Goal: Task Accomplishment & Management: Use online tool/utility

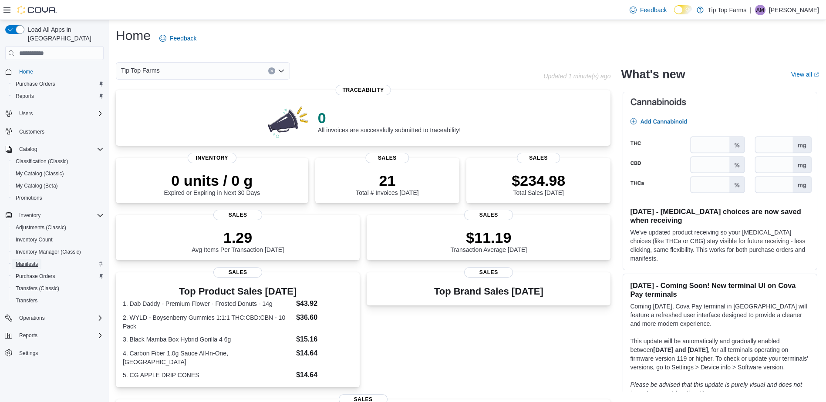
click at [29, 261] on span "Manifests" at bounding box center [27, 264] width 22 height 7
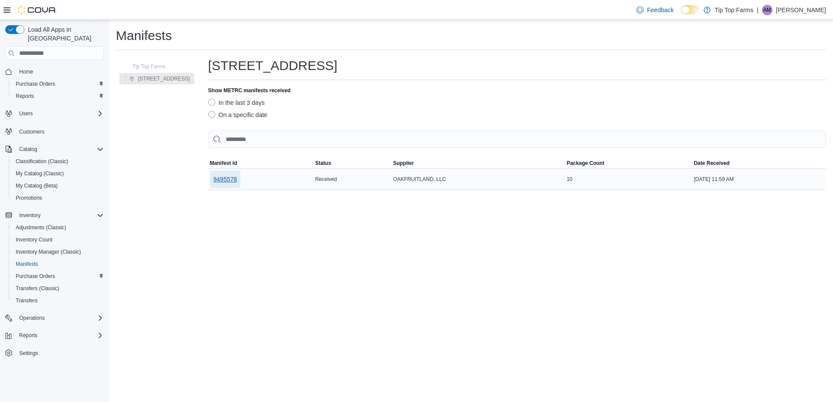
click at [213, 181] on span "9495578" at bounding box center [225, 179] width 24 height 9
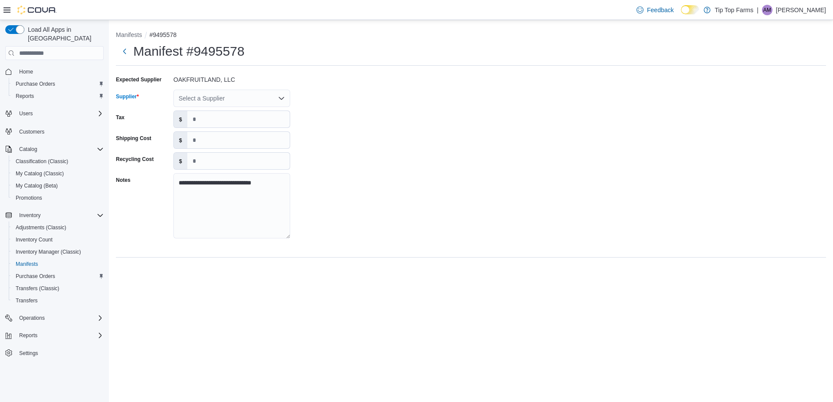
click at [244, 96] on div "Select a Supplier" at bounding box center [231, 98] width 117 height 17
type input "***"
click at [232, 111] on span "NEW oak fruitland" at bounding box center [237, 113] width 96 height 9
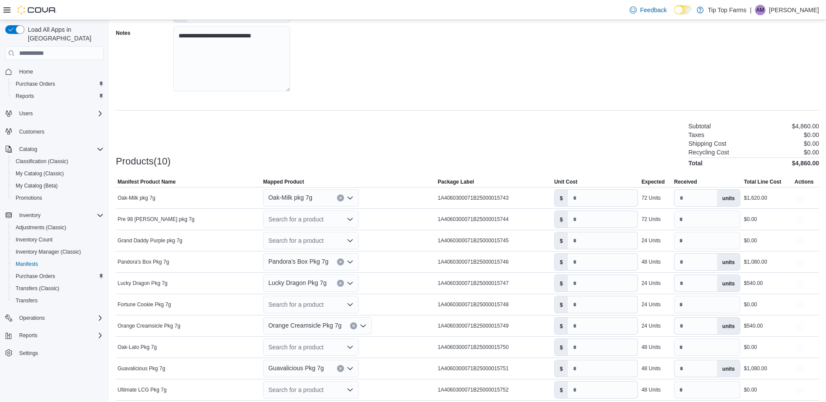
scroll to position [137, 0]
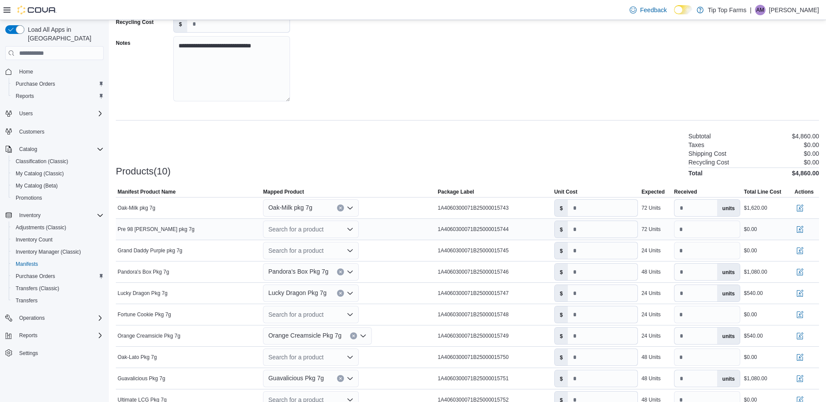
click at [341, 232] on div "Search for a product" at bounding box center [311, 229] width 96 height 17
click at [314, 241] on span "Create a new product" at bounding box center [317, 244] width 75 height 9
click at [341, 234] on div "Search for a product Combo box. Selected. Combo box input. Search for a product…" at bounding box center [311, 229] width 96 height 17
click at [288, 243] on div "Create a new product" at bounding box center [305, 244] width 50 height 7
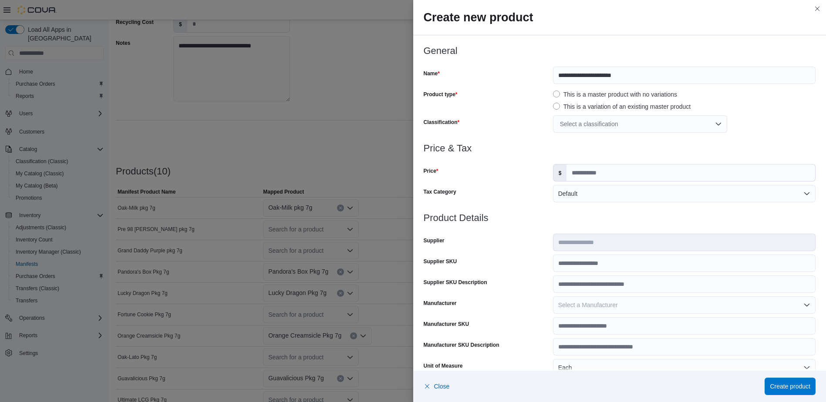
click at [627, 120] on div "Select a classification" at bounding box center [640, 123] width 174 height 17
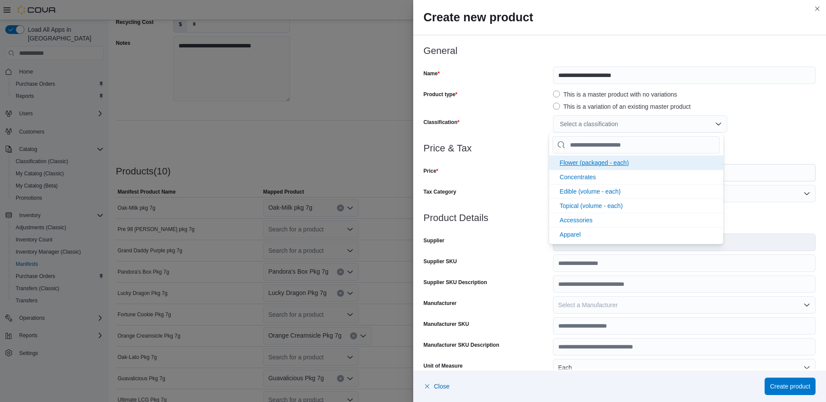
click at [600, 162] on span "Flower (packaged - each)" at bounding box center [594, 162] width 69 height 7
click at [482, 166] on div "Price" at bounding box center [487, 172] width 126 height 17
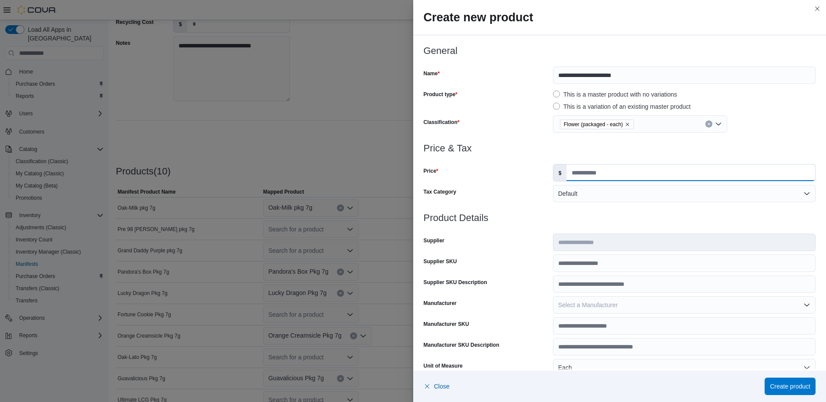
click at [570, 169] on input "Price" at bounding box center [691, 173] width 249 height 17
type input "*****"
click at [590, 205] on div at bounding box center [620, 208] width 392 height 10
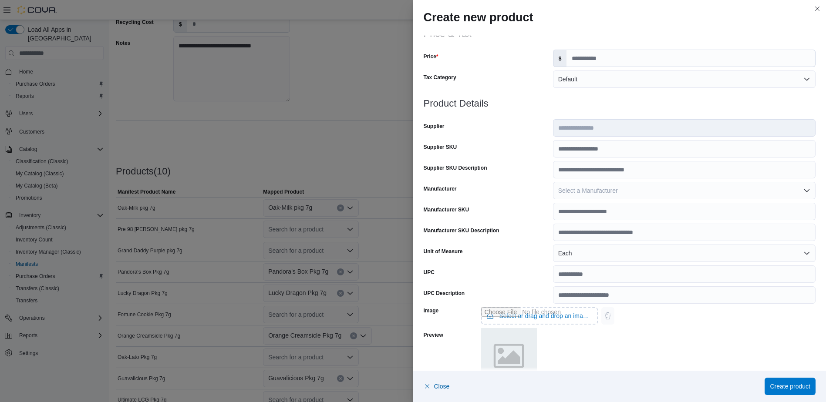
scroll to position [220, 0]
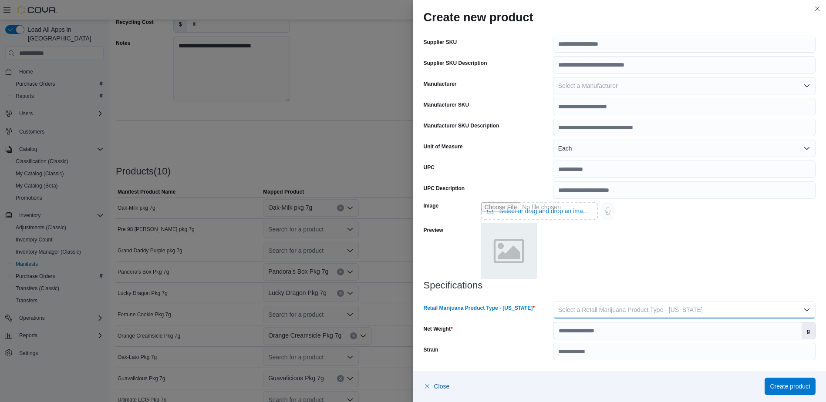
click at [579, 313] on span "Select a Retail Marijuana Product Type - California" at bounding box center [630, 310] width 145 height 7
click at [583, 328] on span "Flower" at bounding box center [685, 327] width 245 height 10
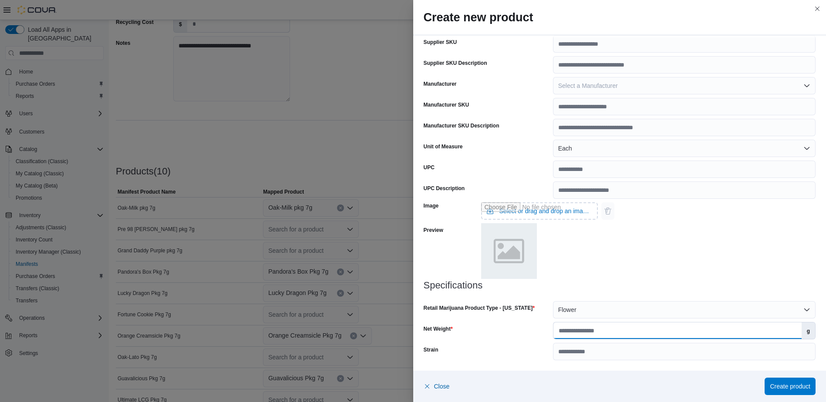
click at [583, 329] on input "Net Weight" at bounding box center [678, 331] width 248 height 17
type input "*"
click at [797, 380] on span "Create product" at bounding box center [790, 386] width 41 height 17
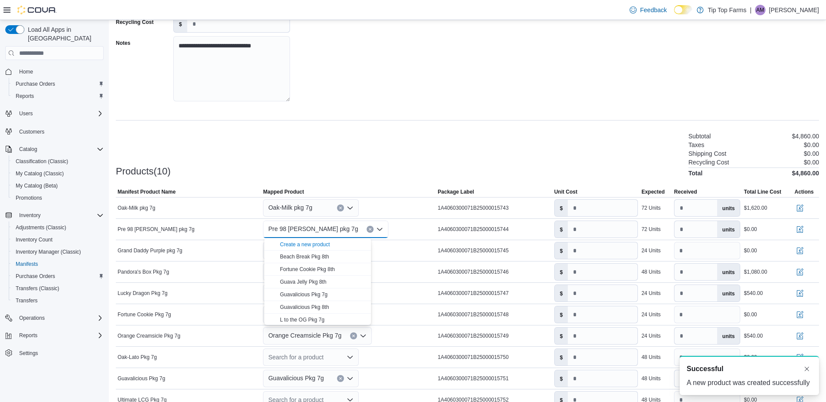
scroll to position [0, 0]
click at [338, 132] on div "Products(10) Subtotal $4,860.00 Taxes $0.00 Shipping Cost $0.00 Recycling Cost …" at bounding box center [467, 154] width 703 height 46
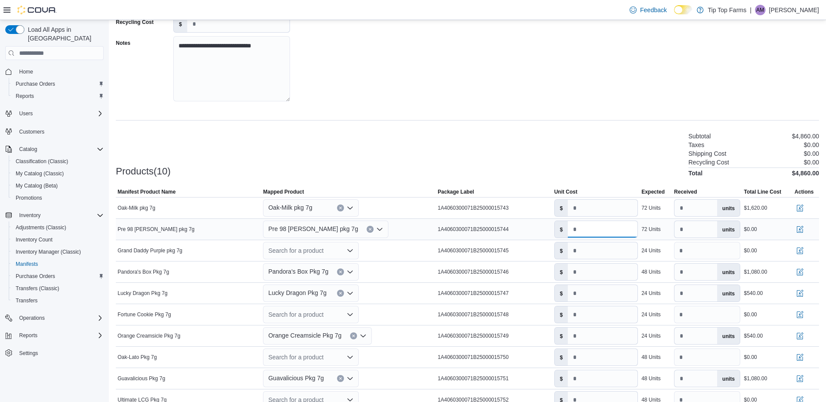
click at [596, 235] on input "number" at bounding box center [603, 229] width 70 height 17
type input "****"
click at [321, 251] on div "Search for a product" at bounding box center [311, 250] width 96 height 17
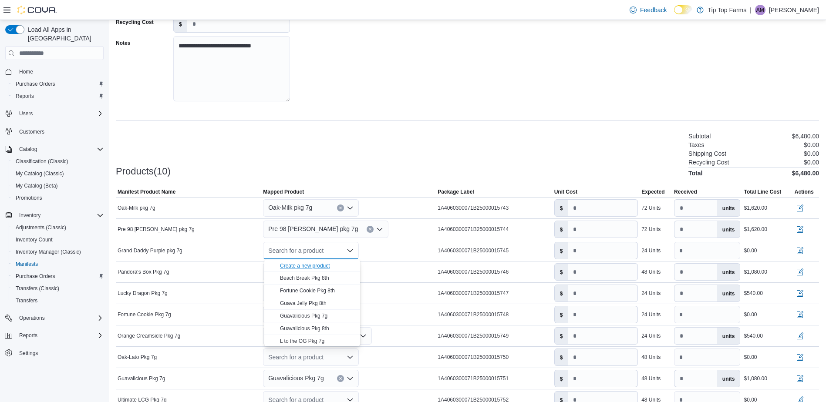
click at [298, 265] on div "Create a new product" at bounding box center [305, 266] width 50 height 7
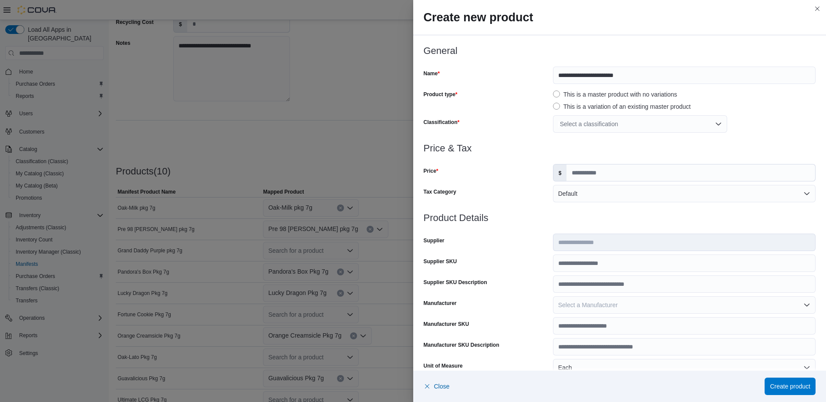
click at [600, 129] on div "Select a classification" at bounding box center [640, 123] width 174 height 17
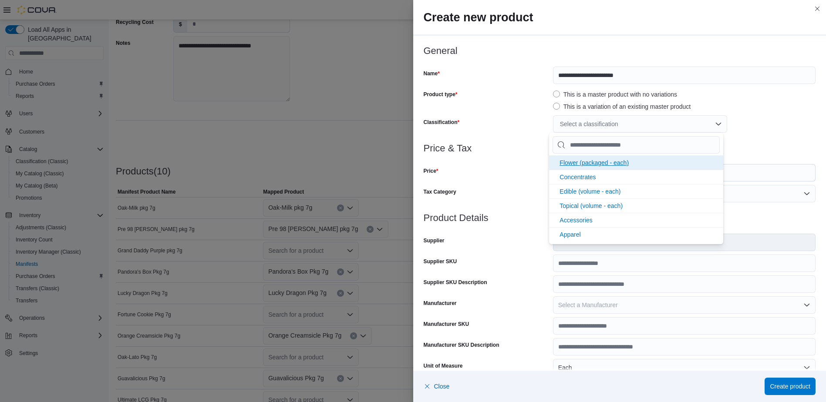
click at [589, 161] on span "Flower (packaged - each)" at bounding box center [594, 162] width 69 height 7
click at [536, 170] on div "Price" at bounding box center [487, 172] width 126 height 17
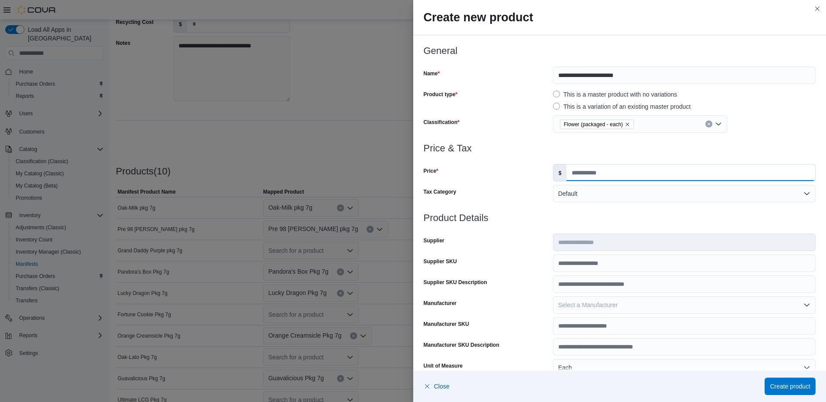
click at [600, 174] on input "Price" at bounding box center [691, 173] width 249 height 17
type input "*****"
type input "*"
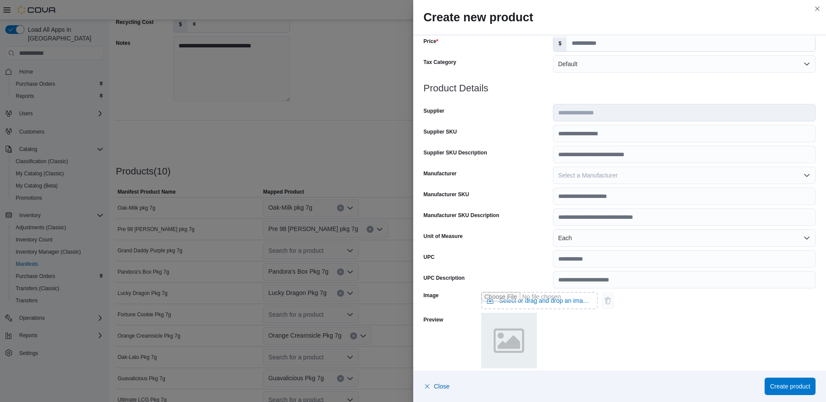
scroll to position [220, 0]
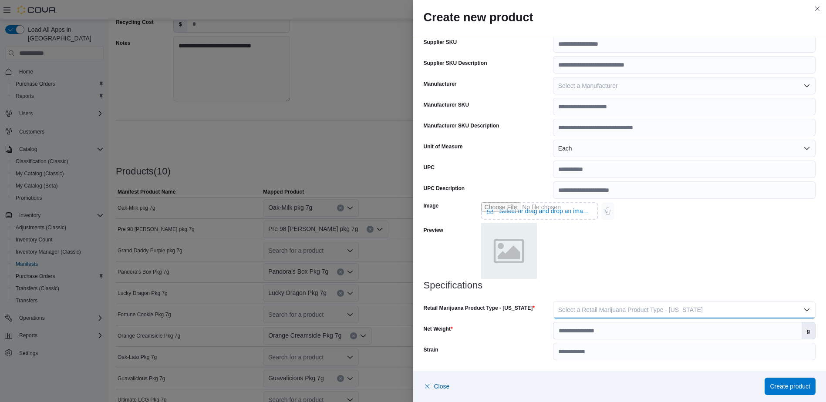
click at [575, 314] on span "Select a Retail Marijuana Product Type - California" at bounding box center [630, 310] width 145 height 7
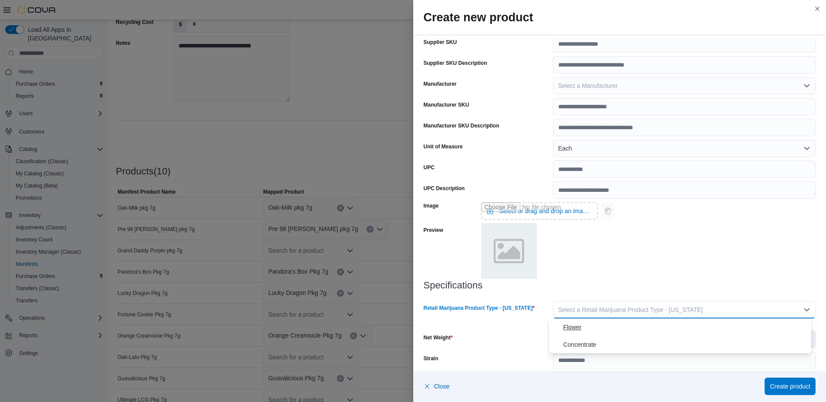
click at [578, 328] on span "Flower" at bounding box center [685, 327] width 245 height 10
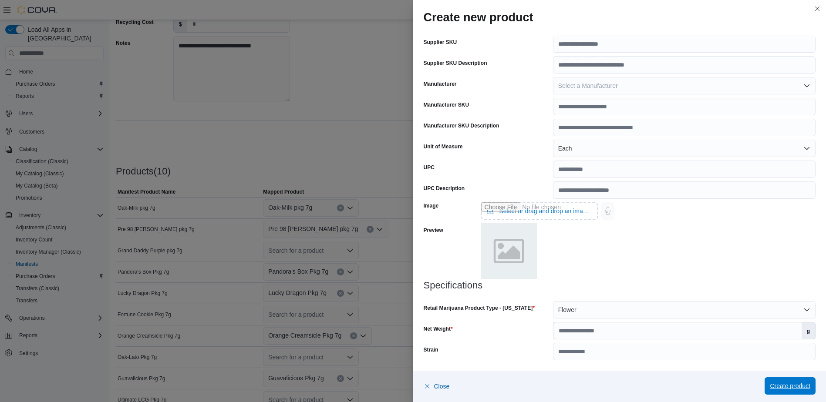
click at [783, 385] on span "Create product" at bounding box center [790, 386] width 41 height 9
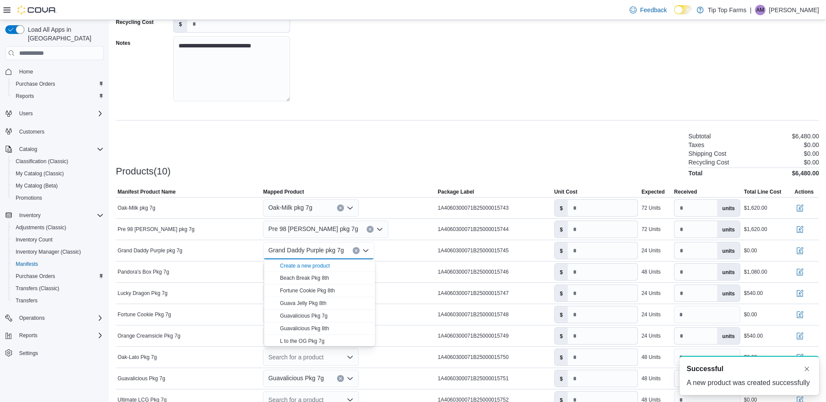
scroll to position [0, 0]
click at [362, 146] on div "Products(10) Subtotal $6,480.00 Taxes $0.00 Shipping Cost $0.00 Recycling Cost …" at bounding box center [467, 154] width 703 height 46
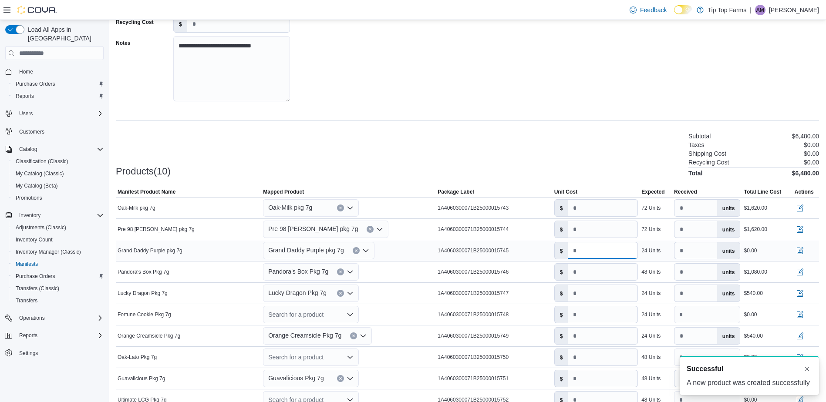
click at [602, 256] on input "number" at bounding box center [603, 251] width 70 height 17
type input "****"
click at [567, 165] on div "Products(10) Subtotal $7,020.00 Taxes $0.00 Shipping Cost $0.00 Recycling Cost …" at bounding box center [467, 154] width 703 height 46
click at [305, 317] on div "Search for a product" at bounding box center [311, 314] width 96 height 17
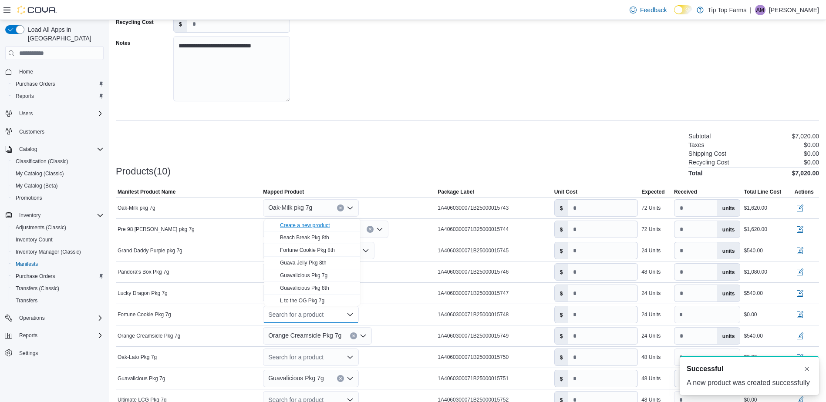
click at [299, 225] on div "Create a new product" at bounding box center [305, 225] width 50 height 7
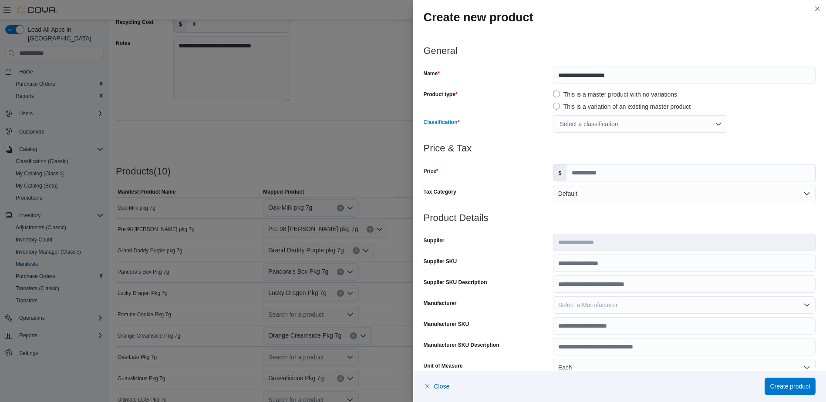
click at [583, 128] on div "Select a classification" at bounding box center [640, 123] width 174 height 17
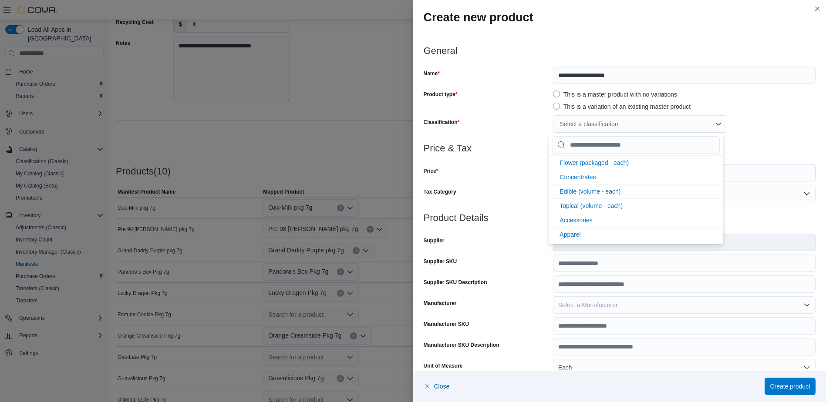
click at [568, 165] on span "Flower (packaged - each)" at bounding box center [594, 162] width 69 height 7
click at [505, 155] on div at bounding box center [620, 159] width 392 height 10
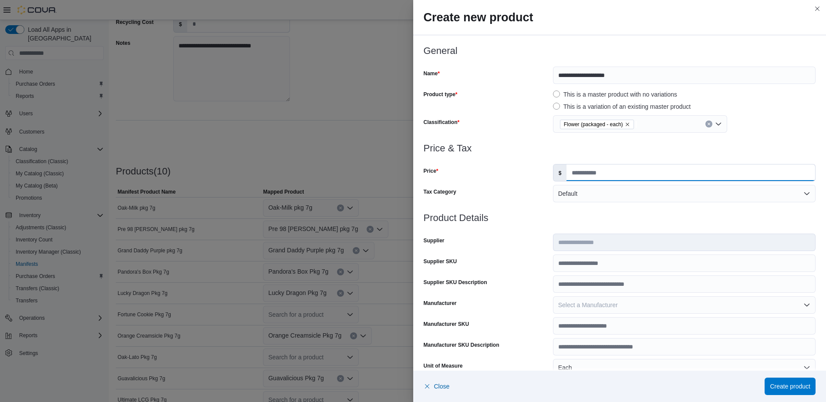
click at [631, 177] on input "Price" at bounding box center [691, 173] width 249 height 17
type input "*****"
type input "*"
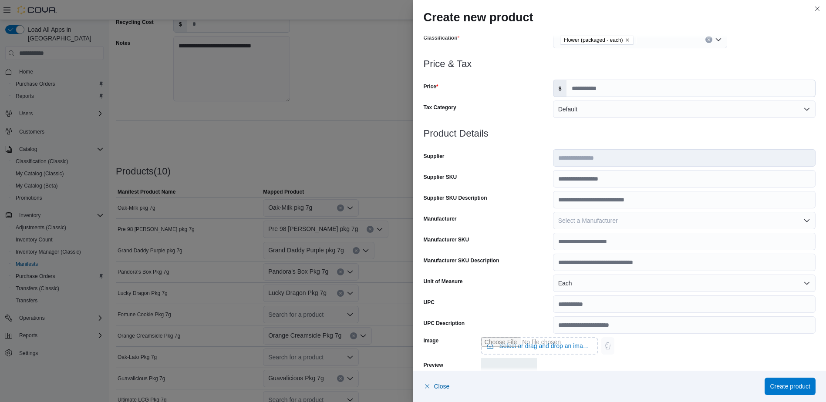
scroll to position [220, 0]
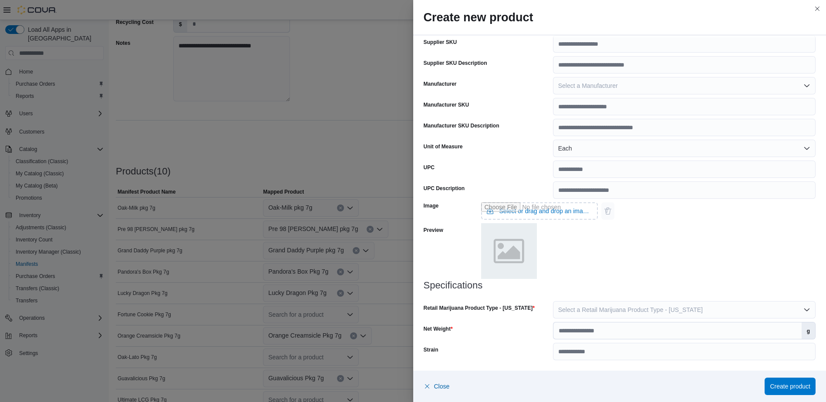
click at [636, 320] on div "Specifications Retail Marijuana Product Type - California Select a Retail Marij…" at bounding box center [620, 321] width 392 height 80
click at [627, 310] on span "Select a Retail Marijuana Product Type - California" at bounding box center [630, 310] width 145 height 7
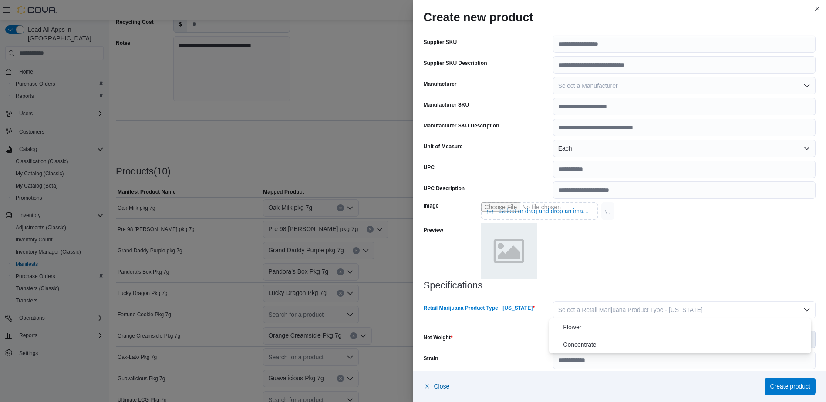
click at [602, 327] on span "Flower" at bounding box center [685, 327] width 245 height 10
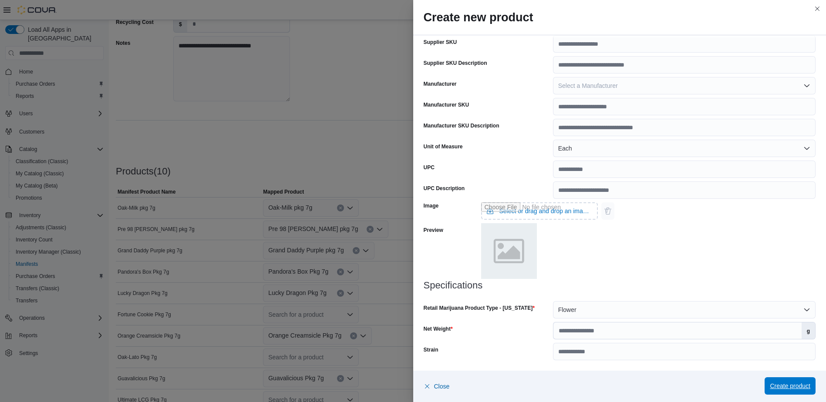
click at [776, 387] on span "Create product" at bounding box center [790, 386] width 41 height 9
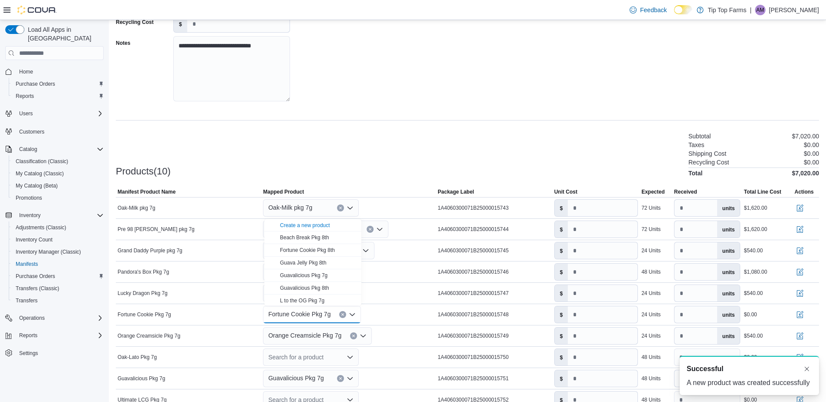
scroll to position [0, 0]
click at [361, 105] on div "**********" at bounding box center [467, 23] width 703 height 174
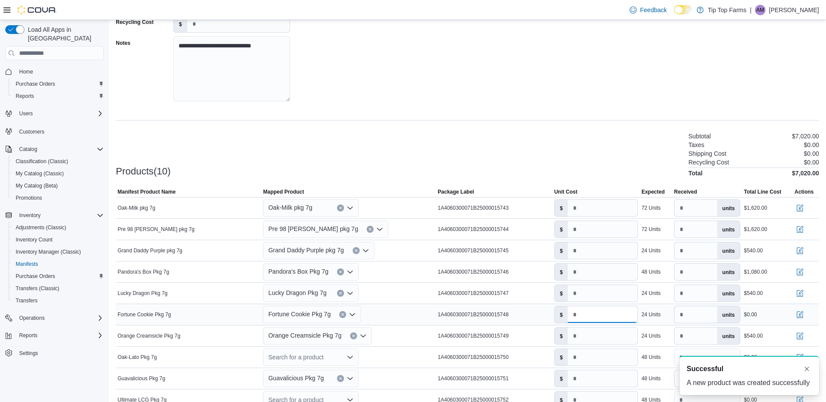
click at [592, 322] on input "number" at bounding box center [603, 315] width 70 height 17
type input "****"
click at [596, 148] on div "Products(10) Subtotal $7,560.00 Taxes $0.00 Shipping Cost $0.00 Recycling Cost …" at bounding box center [467, 154] width 703 height 46
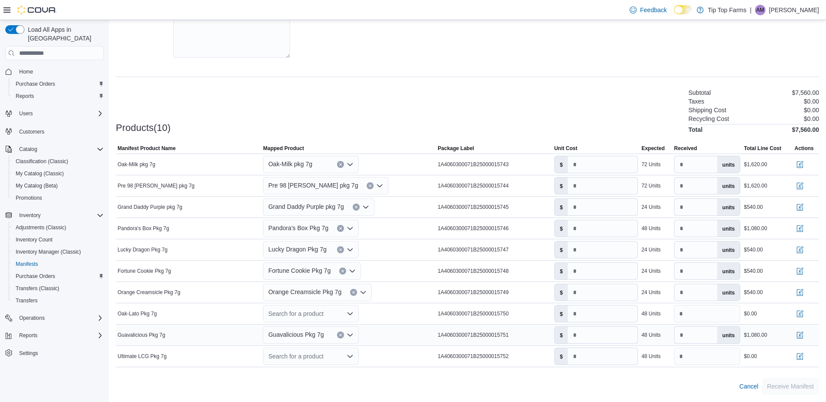
click at [342, 334] on icon "Clear input" at bounding box center [340, 335] width 3 height 3
type input "*"
click at [447, 67] on div "**********" at bounding box center [467, 144] width 703 height 504
click at [296, 310] on div "Search for a product" at bounding box center [311, 313] width 96 height 17
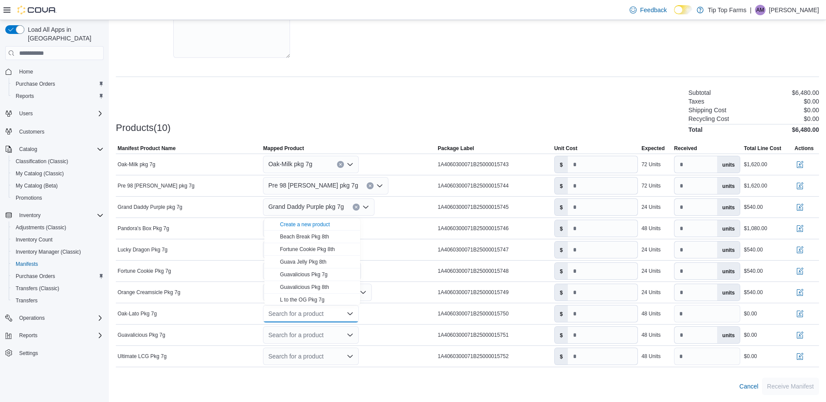
click at [300, 221] on span "Create a new product" at bounding box center [317, 224] width 75 height 9
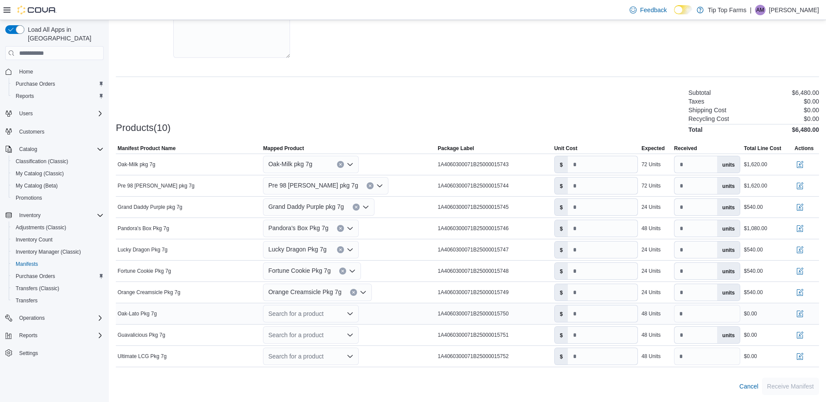
click at [305, 318] on div "Search for a product" at bounding box center [311, 313] width 96 height 17
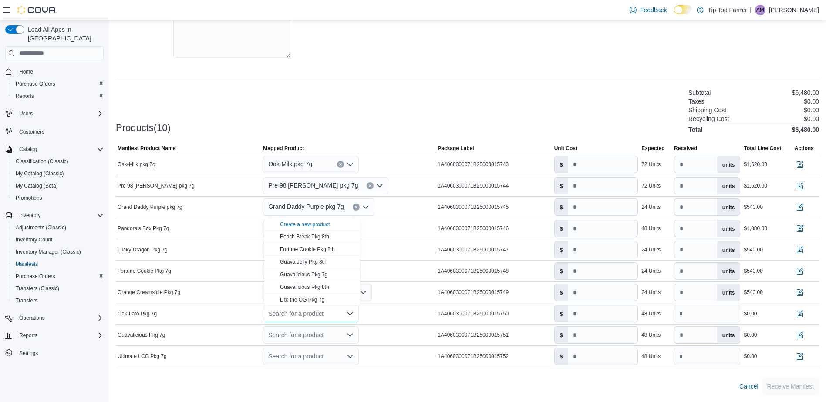
click at [291, 228] on span "Create a new product" at bounding box center [317, 224] width 75 height 9
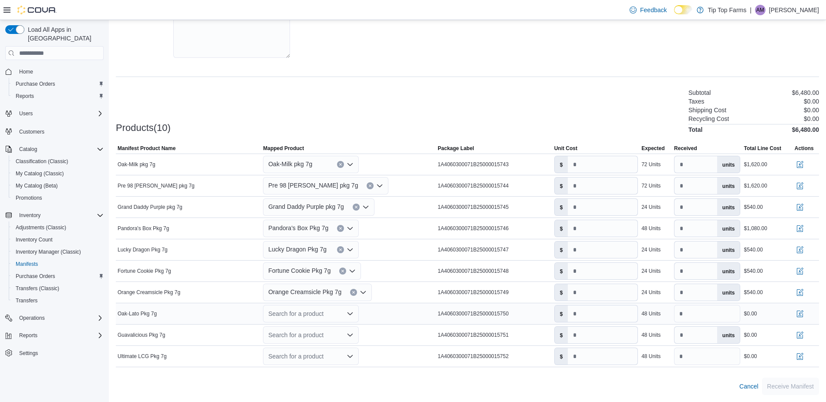
click at [295, 316] on div "Search for a product Combo box. Selected. Combo box input. Search for a product…" at bounding box center [311, 313] width 96 height 17
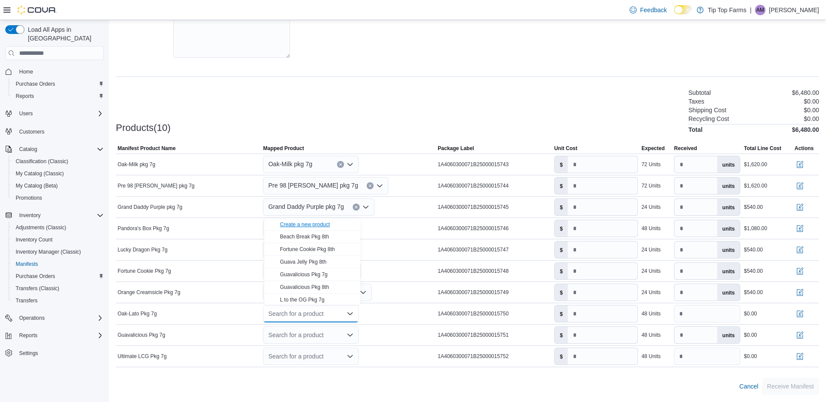
click at [300, 225] on div "Create a new product" at bounding box center [305, 224] width 50 height 7
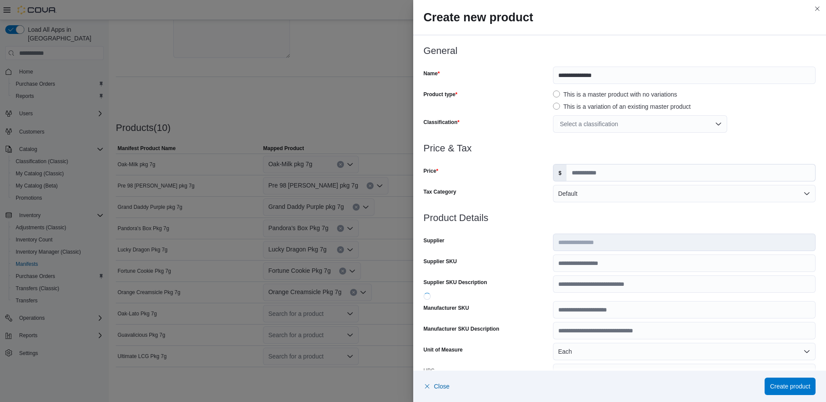
click at [549, 77] on div "**********" at bounding box center [620, 75] width 392 height 17
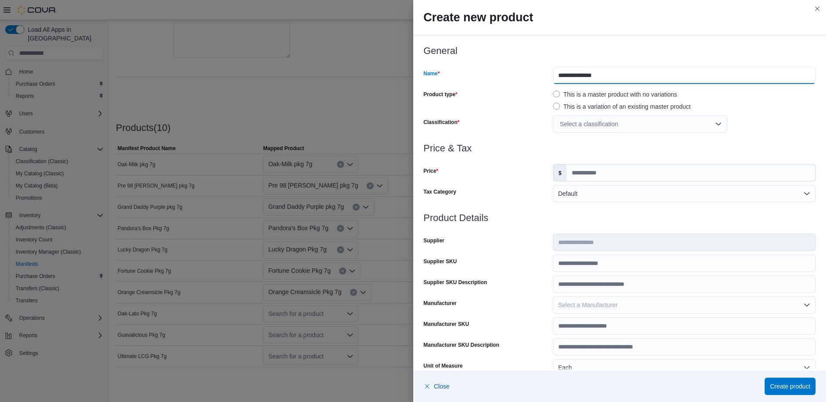
click at [553, 76] on input "**********" at bounding box center [684, 75] width 263 height 17
drag, startPoint x: 552, startPoint y: 76, endPoint x: 578, endPoint y: 83, distance: 27.5
click at [578, 83] on input "**********" at bounding box center [684, 75] width 263 height 17
type input "**********"
click at [595, 152] on h3 "Price & Tax" at bounding box center [620, 148] width 392 height 10
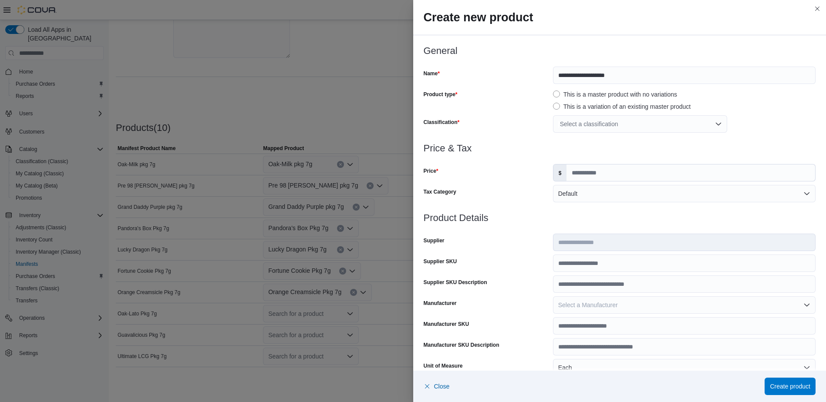
click at [595, 135] on div at bounding box center [620, 138] width 392 height 10
click at [595, 130] on div "Select a classification" at bounding box center [640, 123] width 174 height 17
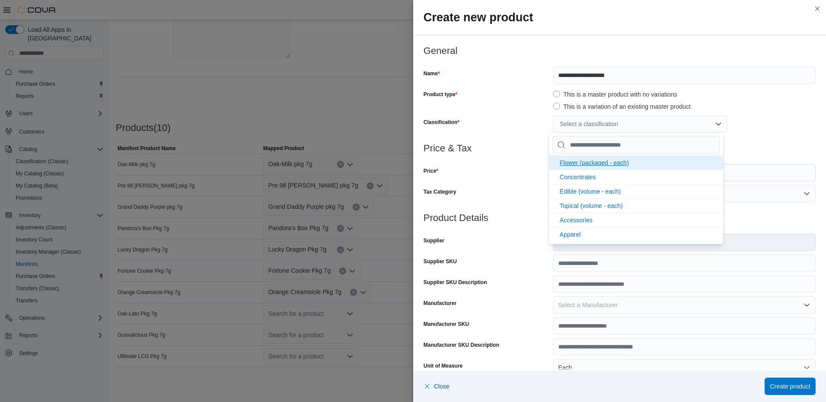
click at [593, 159] on span "Flower (packaged - each)" at bounding box center [594, 162] width 69 height 7
click at [523, 160] on div at bounding box center [620, 159] width 392 height 10
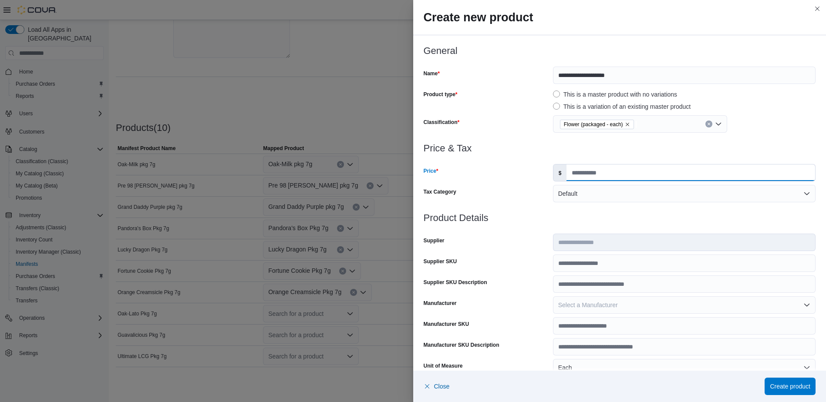
click at [625, 171] on input "Price" at bounding box center [691, 173] width 249 height 17
type input "*"
click at [615, 145] on h3 "Price & Tax" at bounding box center [620, 148] width 392 height 10
drag, startPoint x: 589, startPoint y: 171, endPoint x: 514, endPoint y: 173, distance: 75.0
click at [514, 173] on div "Price $ *" at bounding box center [620, 172] width 392 height 17
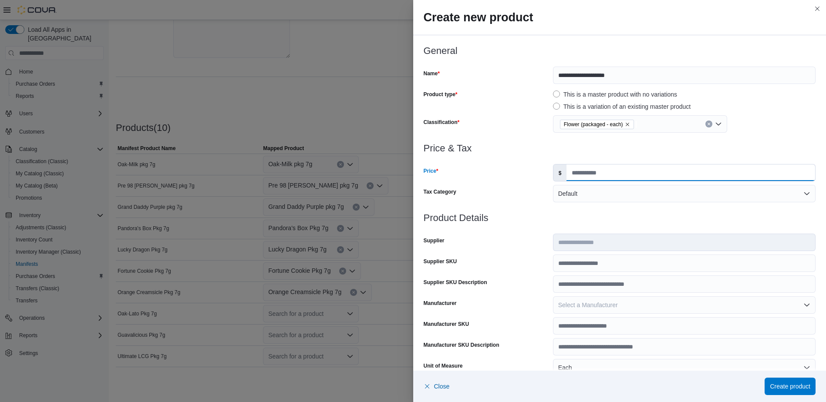
type input "*"
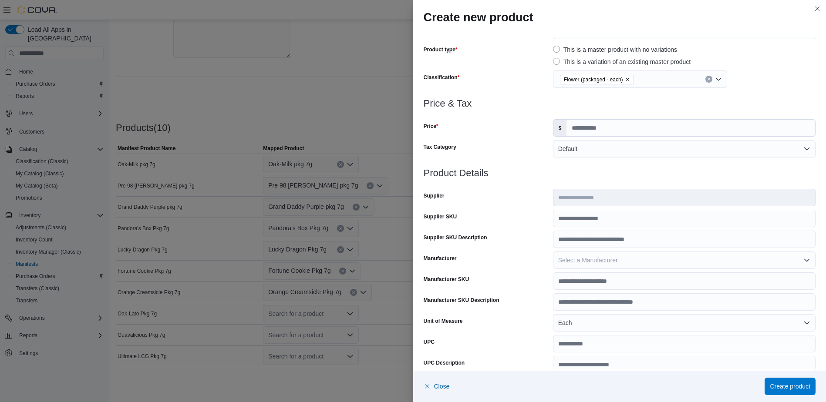
scroll to position [220, 0]
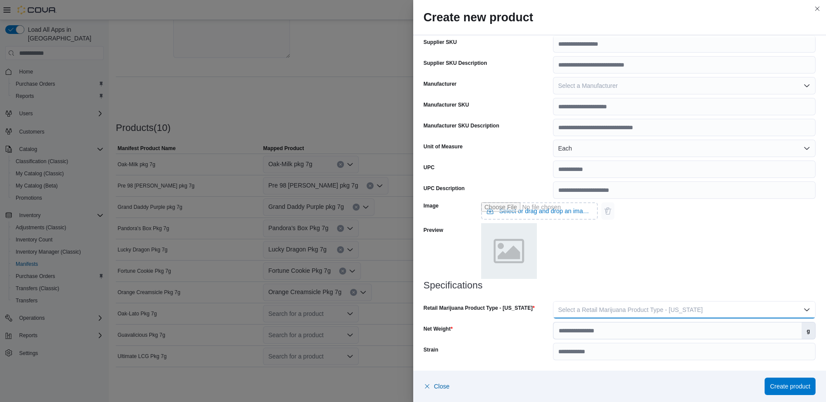
drag, startPoint x: 606, startPoint y: 308, endPoint x: 599, endPoint y: 318, distance: 12.8
click at [602, 312] on span "Select a Retail Marijuana Product Type - California" at bounding box center [630, 310] width 145 height 7
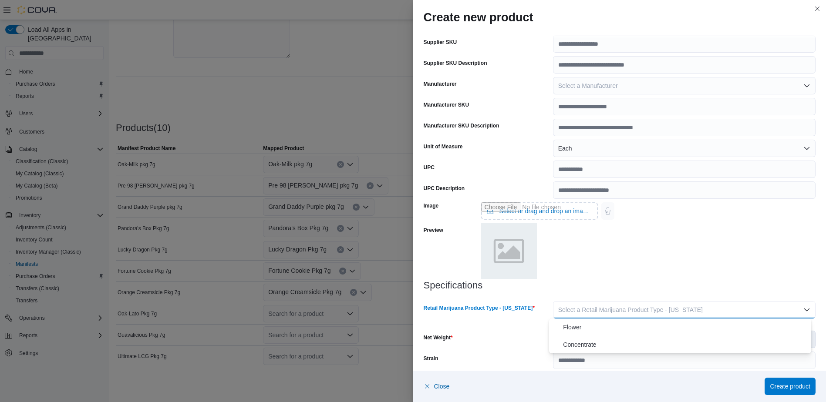
click at [579, 331] on span "Flower" at bounding box center [685, 327] width 245 height 10
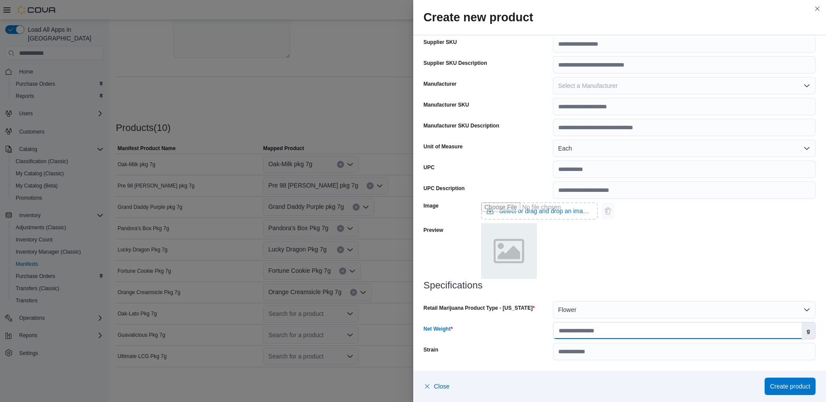
click at [592, 333] on input "Net Weight" at bounding box center [678, 331] width 248 height 17
type input "*"
click at [784, 381] on span "Create product" at bounding box center [790, 386] width 41 height 17
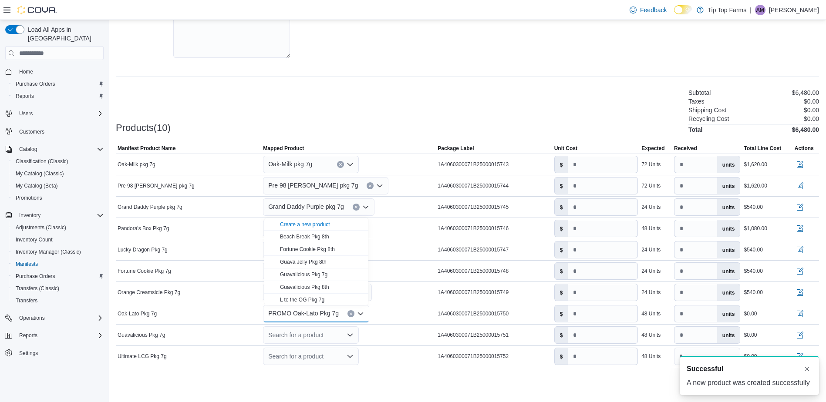
scroll to position [0, 0]
click at [378, 83] on div "**********" at bounding box center [467, 144] width 703 height 504
click at [318, 336] on div "Search for a product" at bounding box center [311, 335] width 96 height 17
click at [291, 340] on div "Search for a product" at bounding box center [311, 335] width 96 height 17
click at [298, 248] on div "Create a new product" at bounding box center [305, 246] width 50 height 7
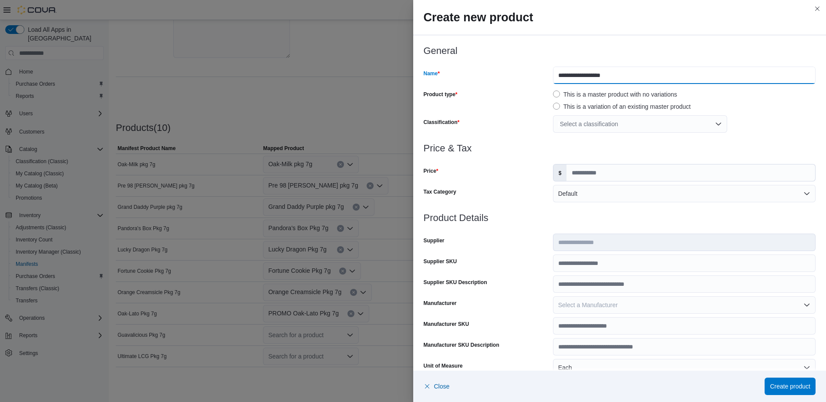
click at [553, 78] on input "**********" at bounding box center [684, 75] width 263 height 17
paste input "******"
type input "**********"
click at [595, 124] on div "Select a classification" at bounding box center [640, 123] width 174 height 17
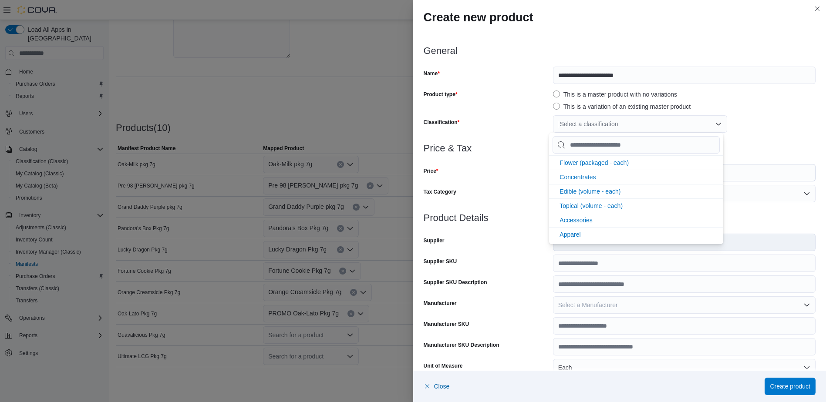
click at [580, 163] on span "Flower (packaged - each)" at bounding box center [594, 162] width 69 height 7
drag, startPoint x: 487, startPoint y: 159, endPoint x: 579, endPoint y: 170, distance: 92.1
click at [488, 159] on div at bounding box center [620, 159] width 392 height 10
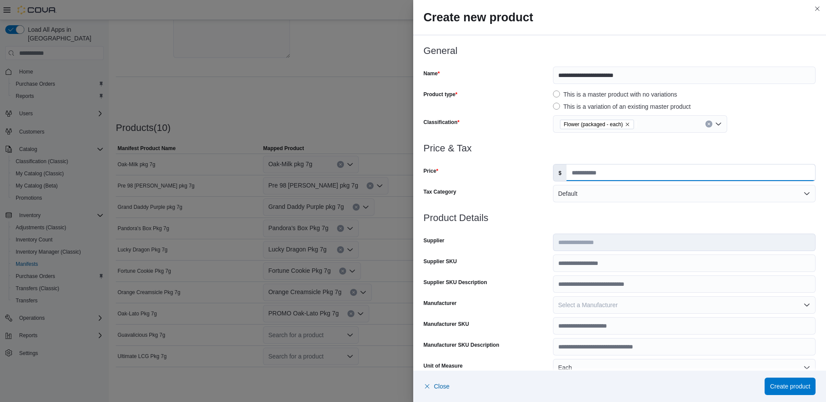
drag, startPoint x: 579, startPoint y: 170, endPoint x: 582, endPoint y: 177, distance: 7.4
click at [579, 170] on input "Price" at bounding box center [691, 173] width 249 height 17
type input "*"
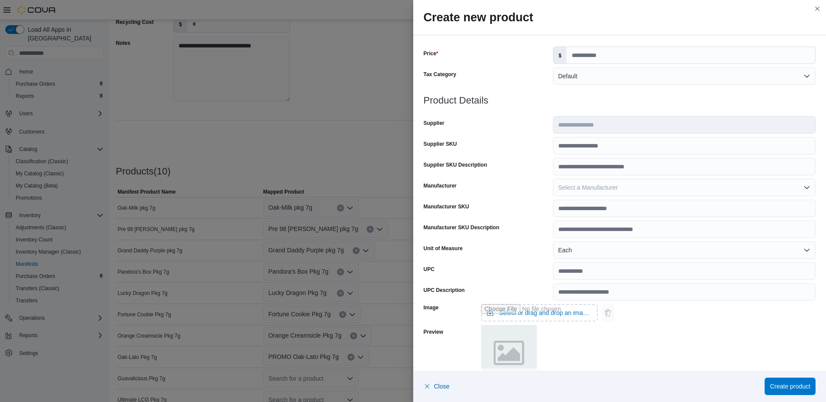
scroll to position [220, 0]
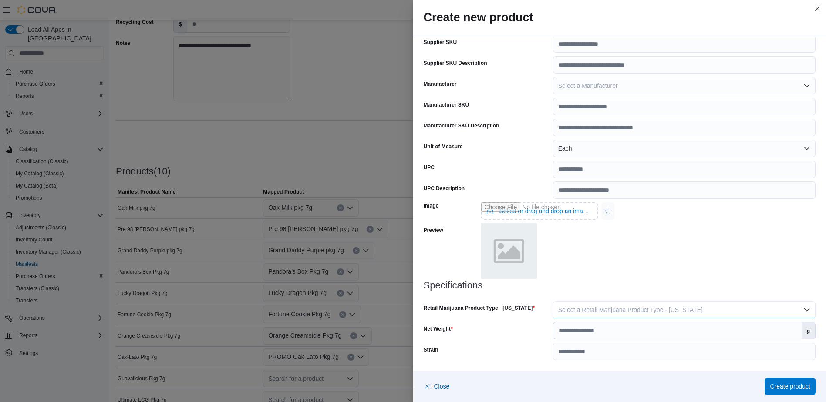
drag, startPoint x: 609, startPoint y: 304, endPoint x: 600, endPoint y: 318, distance: 16.8
click at [608, 304] on button "Select a Retail Marijuana Product Type - California" at bounding box center [684, 309] width 263 height 17
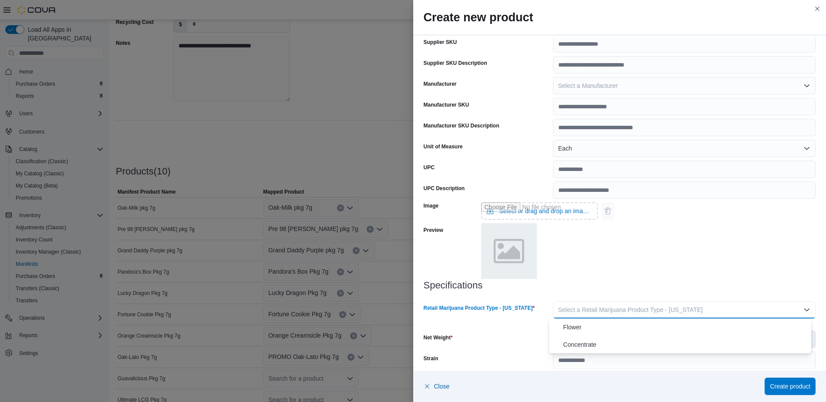
click at [592, 323] on span "Flower" at bounding box center [685, 327] width 245 height 10
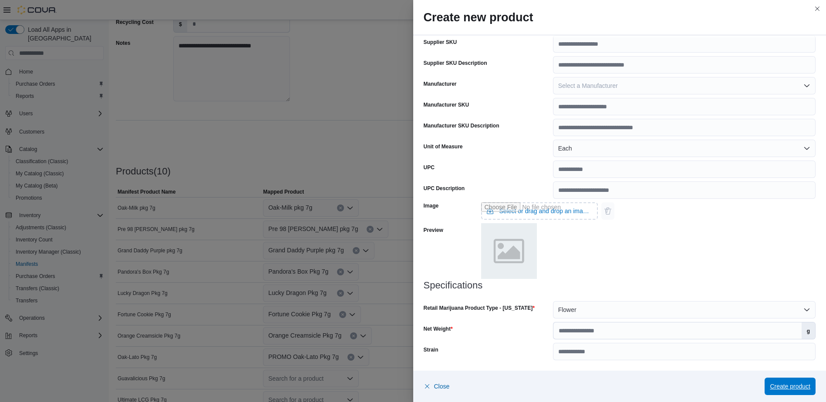
drag, startPoint x: 788, startPoint y: 385, endPoint x: 717, endPoint y: 351, distance: 79.5
click at [787, 385] on span "Create product" at bounding box center [790, 386] width 41 height 9
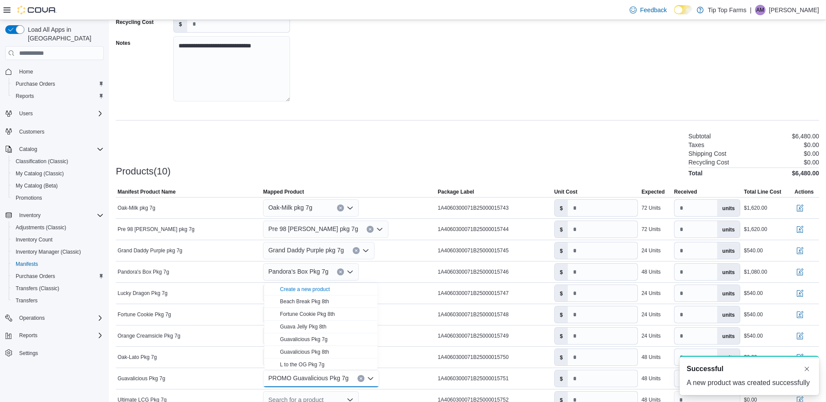
scroll to position [0, 0]
click at [372, 133] on div "Products(10) Subtotal $6,480.00 Taxes $0.00 Shipping Cost $0.00 Recycling Cost …" at bounding box center [467, 154] width 703 height 46
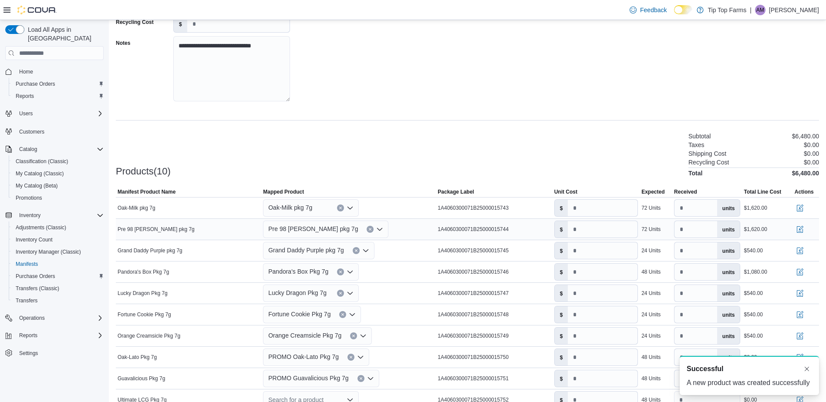
scroll to position [181, 0]
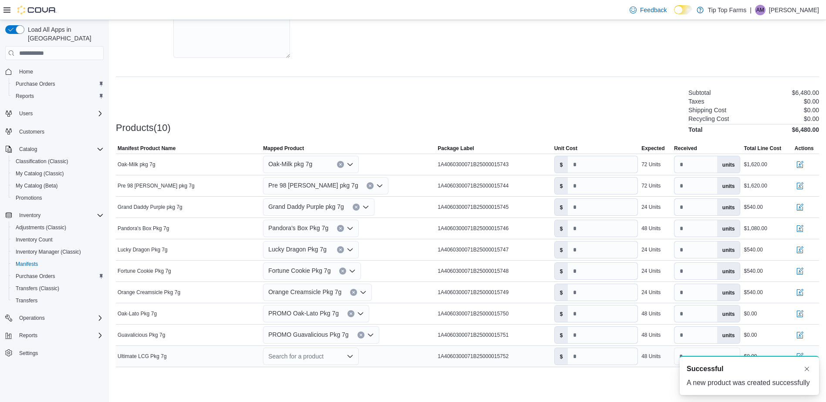
click at [313, 358] on div "Search for a product" at bounding box center [311, 356] width 96 height 17
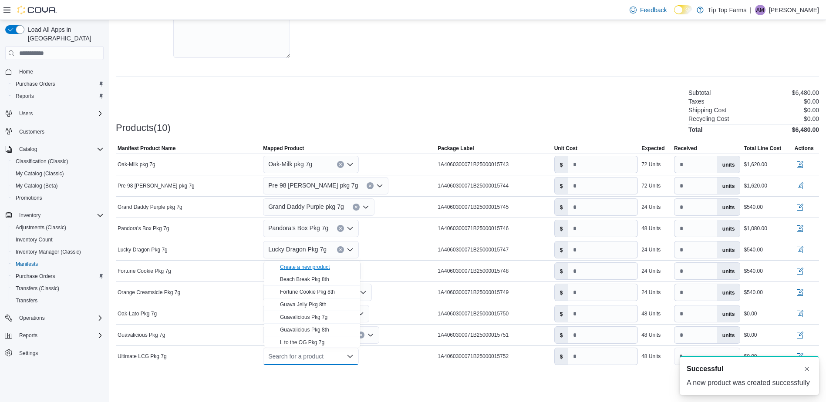
click at [299, 264] on div "Create a new product" at bounding box center [305, 267] width 50 height 7
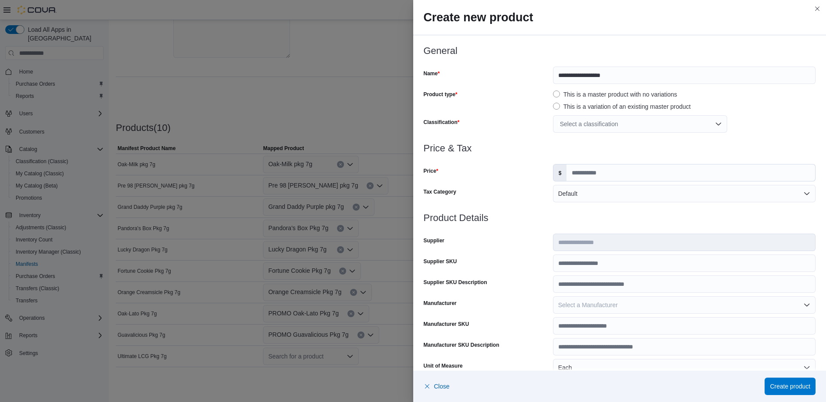
click at [546, 76] on div "**********" at bounding box center [620, 75] width 392 height 17
click at [553, 76] on input "**********" at bounding box center [684, 75] width 263 height 17
paste input "******"
type input "**********"
click at [585, 114] on div "**********" at bounding box center [620, 95] width 392 height 98
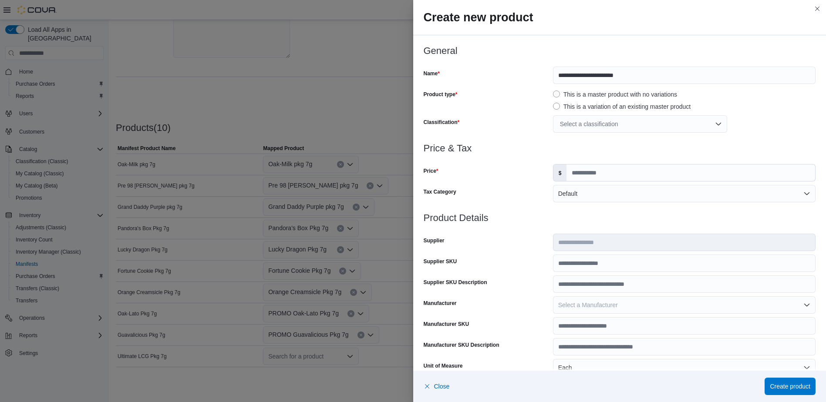
click at [585, 128] on div "Select a classification" at bounding box center [640, 123] width 174 height 17
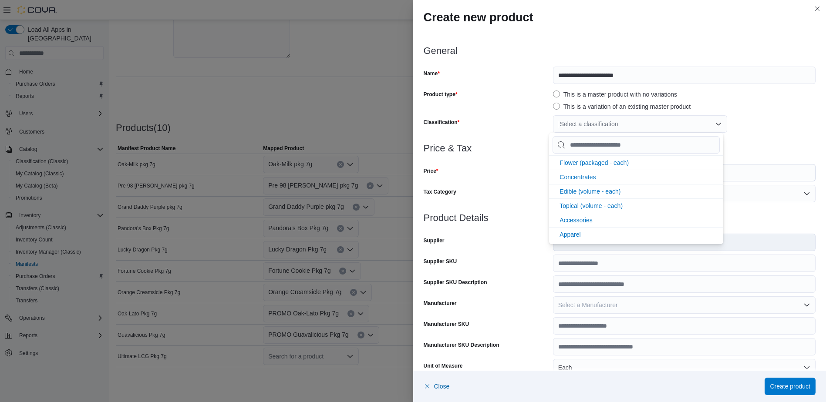
drag, startPoint x: 565, startPoint y: 163, endPoint x: 529, endPoint y: 164, distance: 36.2
click at [566, 163] on span "Flower (packaged - each)" at bounding box center [594, 162] width 69 height 7
drag, startPoint x: 529, startPoint y: 164, endPoint x: 546, endPoint y: 167, distance: 17.3
click at [530, 164] on div at bounding box center [620, 159] width 392 height 10
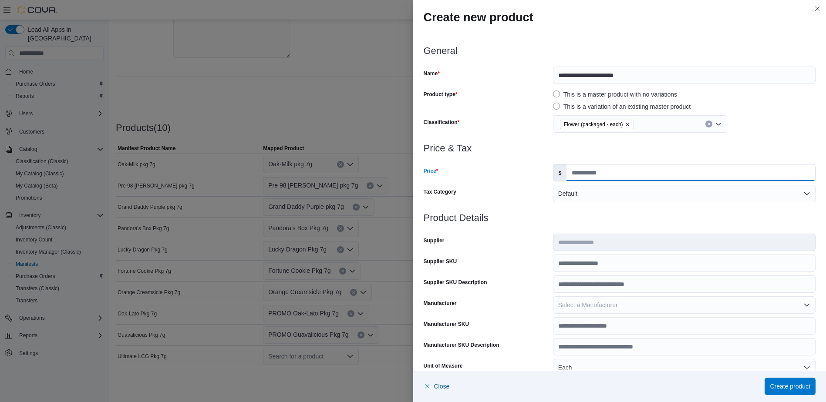
click at [584, 170] on input "Price" at bounding box center [691, 173] width 249 height 17
type input "*"
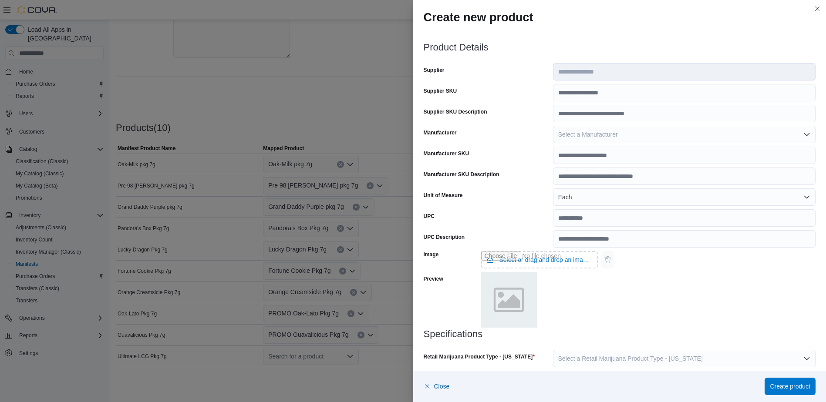
scroll to position [220, 0]
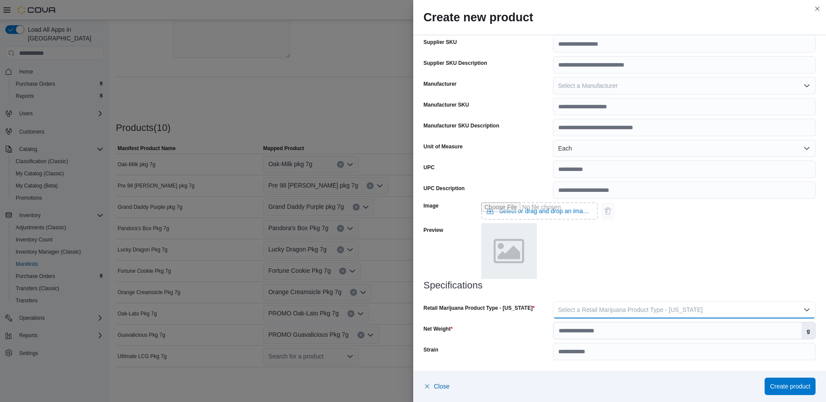
click at [636, 314] on span "Select a Retail Marijuana Product Type - California" at bounding box center [630, 310] width 145 height 7
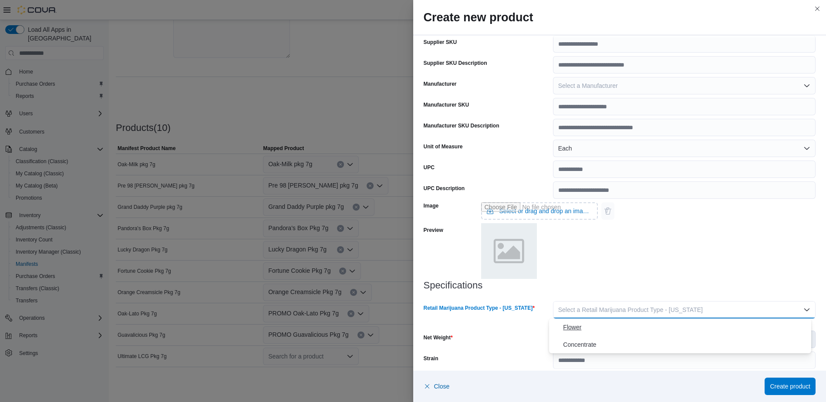
click at [617, 331] on span "Flower" at bounding box center [685, 327] width 245 height 10
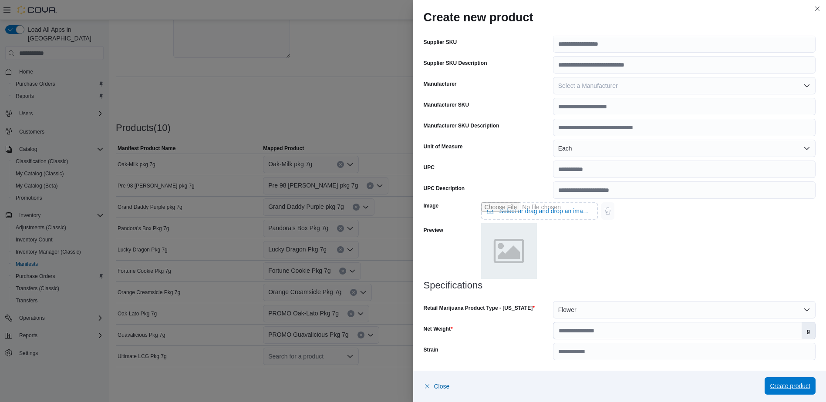
click at [771, 385] on span "Create product" at bounding box center [790, 386] width 41 height 9
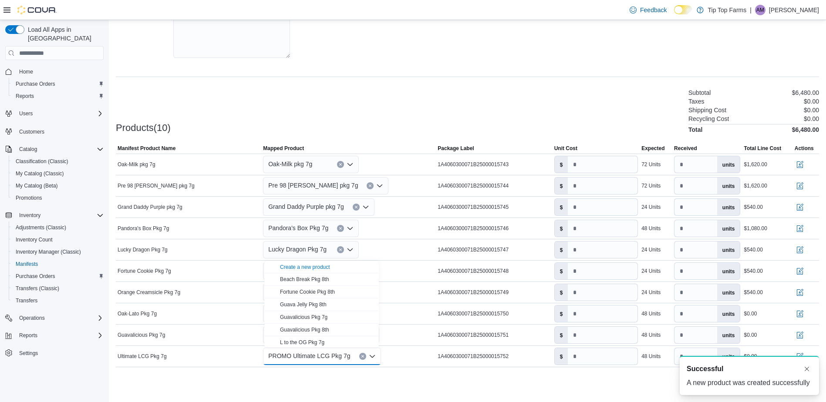
scroll to position [0, 0]
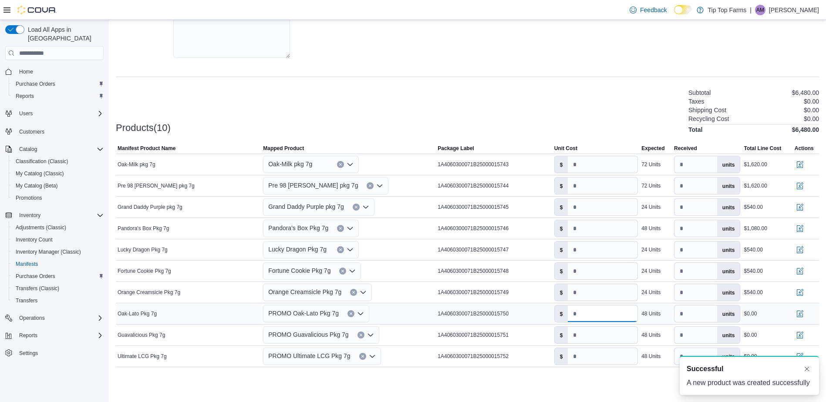
click at [588, 315] on input "number" at bounding box center [603, 314] width 70 height 17
type input "***"
click at [596, 329] on input "number" at bounding box center [603, 335] width 70 height 17
type input "***"
click at [590, 352] on input "number" at bounding box center [603, 356] width 70 height 17
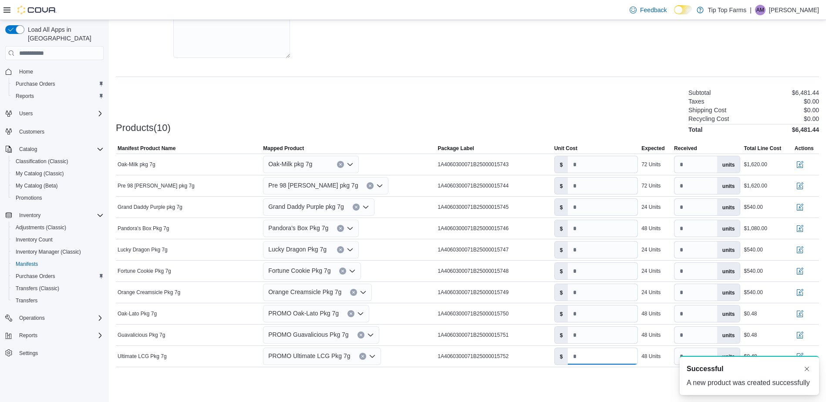
type input "***"
click at [598, 131] on div "Products(10) Subtotal $6,481.44 Taxes $0.00 Shipping Cost $0.00 Recycling Cost …" at bounding box center [467, 111] width 703 height 46
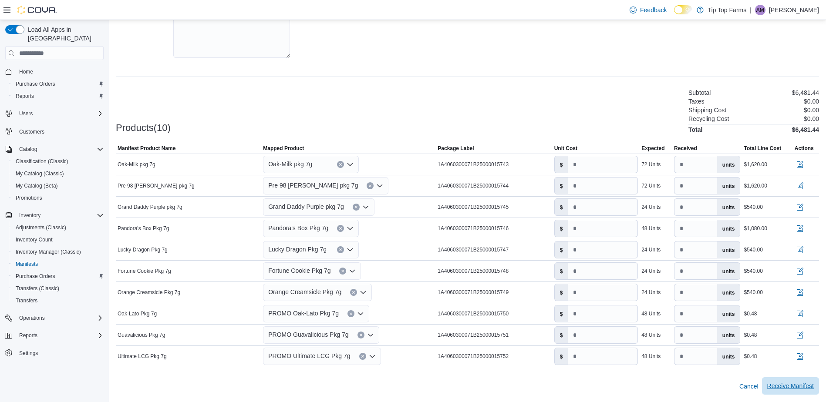
click at [789, 385] on span "Receive Manifest" at bounding box center [791, 386] width 47 height 9
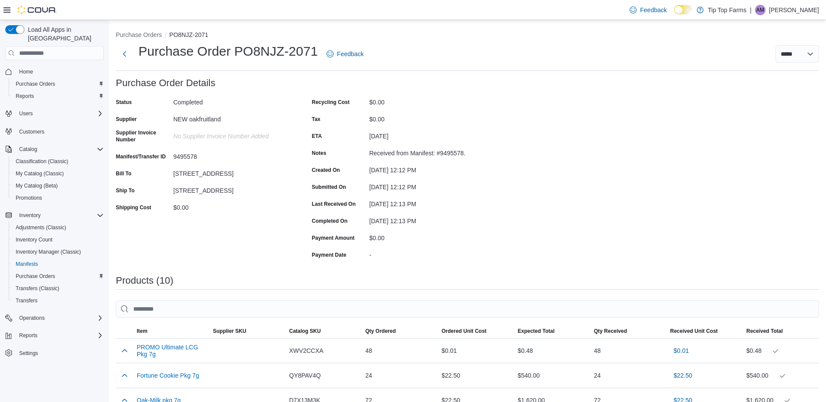
click at [818, 10] on p "Amarjit Malhi" at bounding box center [794, 10] width 50 height 10
click at [774, 85] on span "Sign Out" at bounding box center [763, 85] width 24 height 9
